Goal: Obtain resource: Download file/media

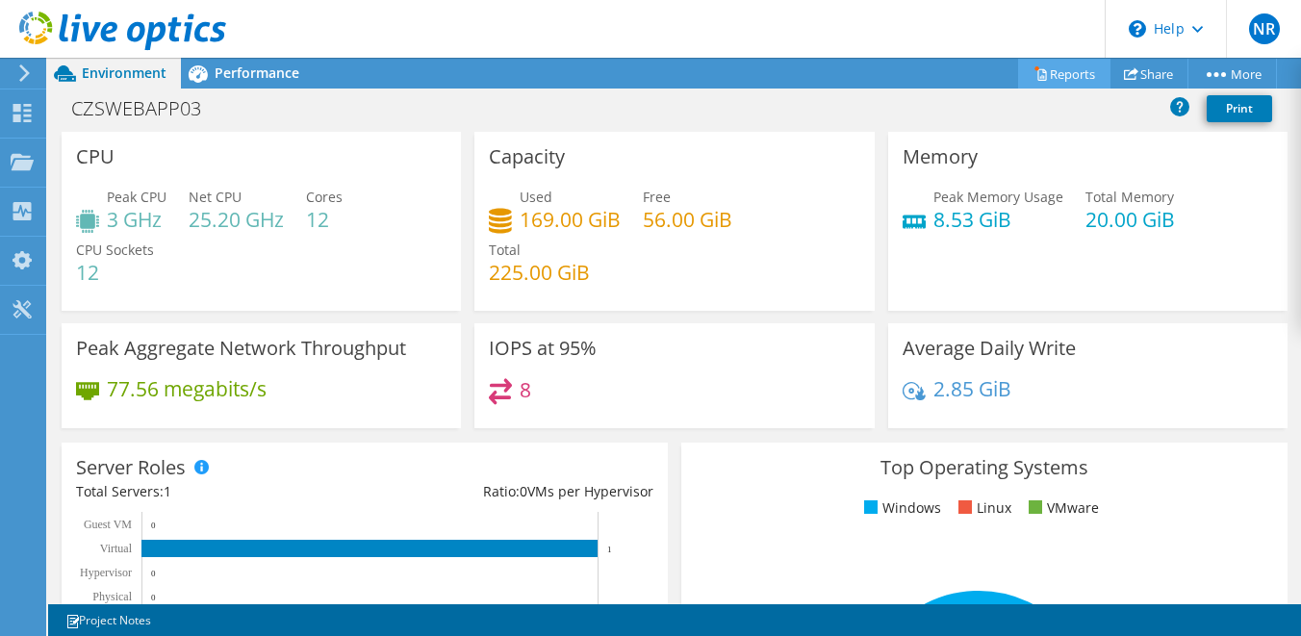
click at [1042, 83] on link "Reports" at bounding box center [1064, 74] width 92 height 30
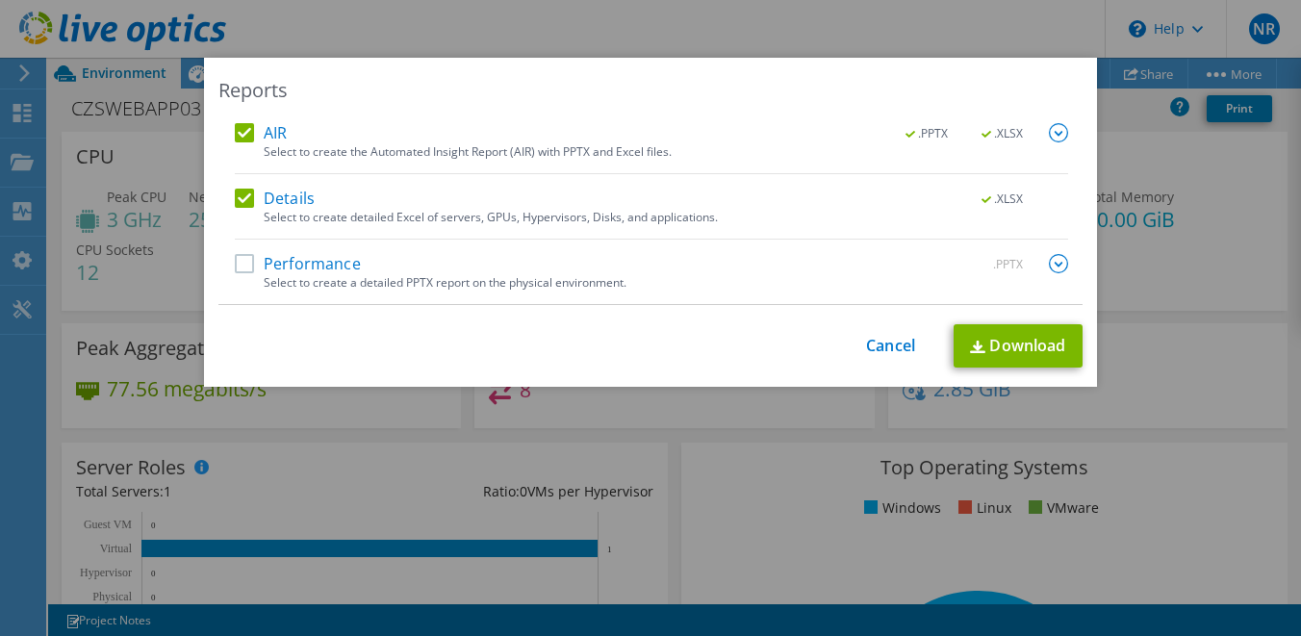
click at [255, 265] on label "Performance" at bounding box center [298, 263] width 126 height 19
click at [0, 0] on input "Performance" at bounding box center [0, 0] width 0 height 0
click at [1005, 354] on link "Download" at bounding box center [1018, 345] width 129 height 43
